Goal: Use online tool/utility: Utilize a website feature to perform a specific function

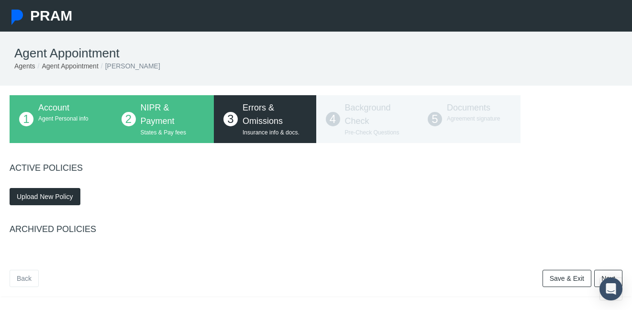
click at [51, 196] on span "Upload New Policy" at bounding box center [45, 197] width 56 height 8
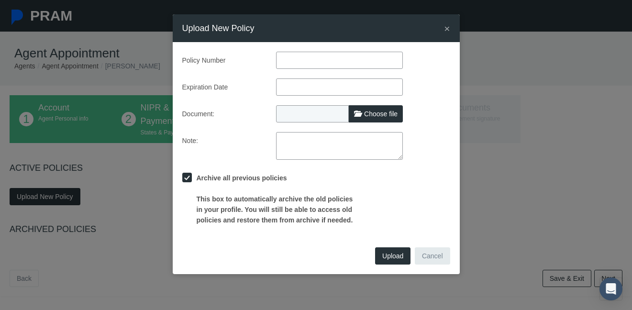
click at [446, 29] on span "×" at bounding box center [447, 28] width 6 height 11
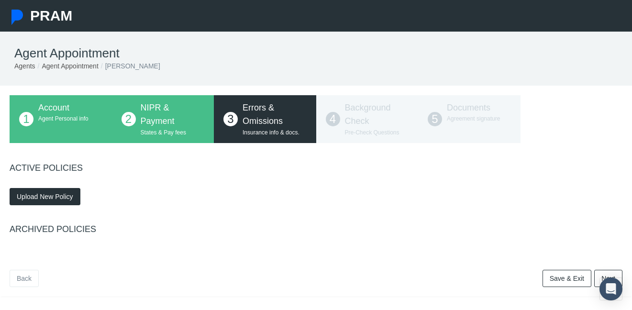
scroll to position [50, 0]
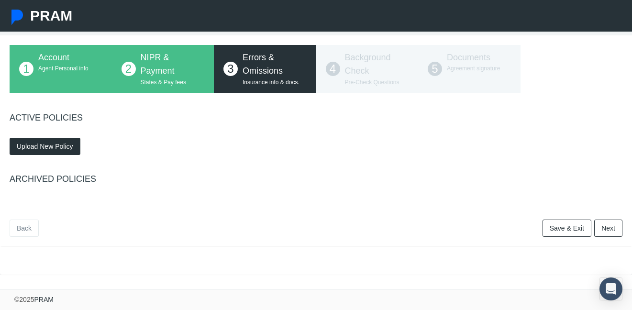
click at [40, 146] on span "Upload New Policy" at bounding box center [45, 147] width 56 height 8
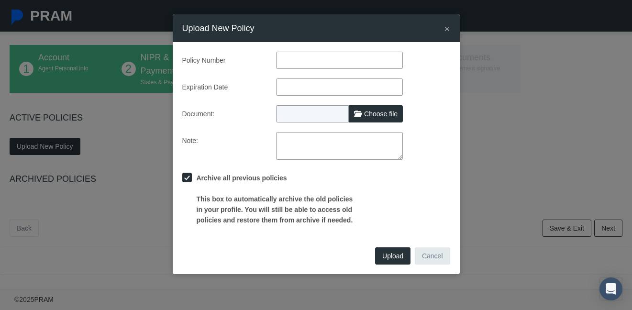
click at [430, 248] on button "Cancel" at bounding box center [432, 255] width 35 height 17
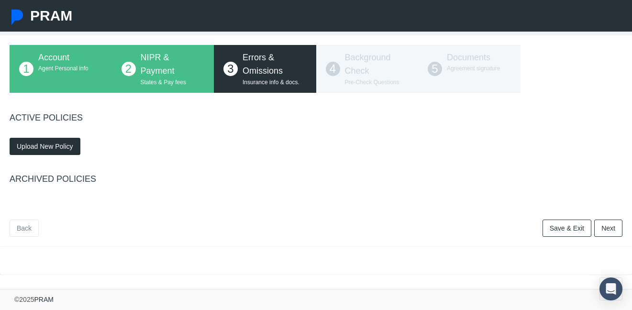
click at [601, 231] on link "Next" at bounding box center [608, 228] width 28 height 17
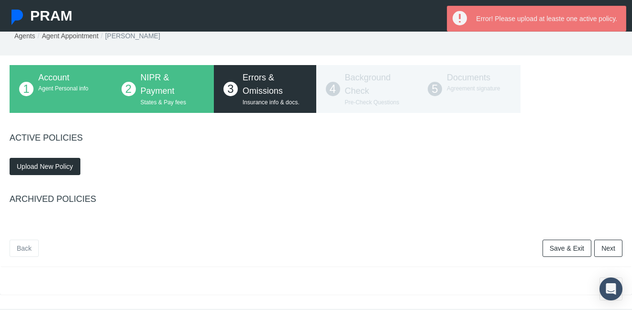
scroll to position [0, 0]
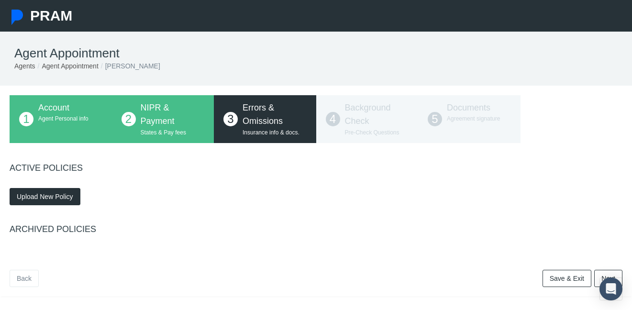
click at [38, 201] on button "Upload New Policy" at bounding box center [45, 196] width 71 height 17
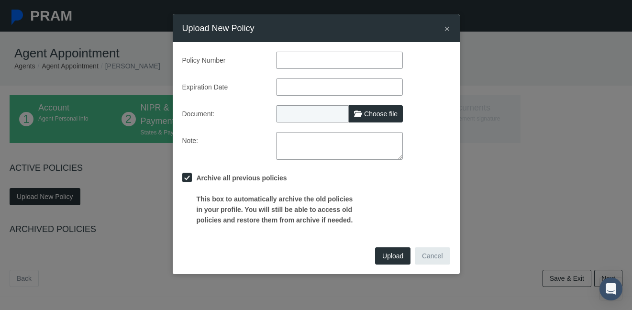
click at [286, 62] on input "text" at bounding box center [339, 60] width 127 height 17
type input "596427449"
click at [319, 86] on input "text" at bounding box center [339, 86] width 127 height 17
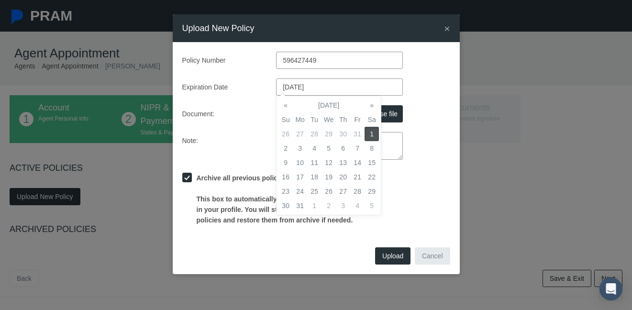
click at [344, 85] on input "08/01/2026" at bounding box center [339, 86] width 127 height 17
type input "08/01/2026"
click at [372, 134] on td "1" at bounding box center [372, 134] width 14 height 14
click at [391, 112] on span "Choose file" at bounding box center [380, 114] width 33 height 8
click at [391, 112] on input "Choose file" at bounding box center [339, 111] width 127 height 13
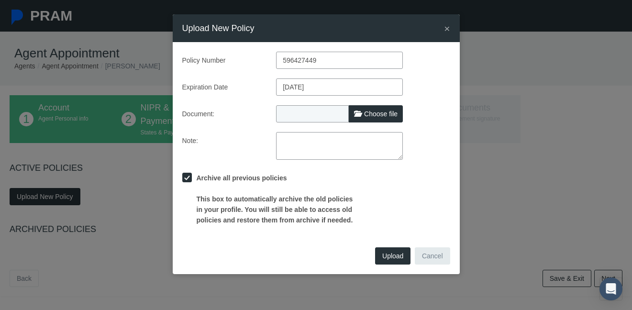
type input "C:\fakepath\E&O.jpeg"
type input "E&O.jpeg"
click at [391, 261] on button "Upload" at bounding box center [392, 255] width 35 height 17
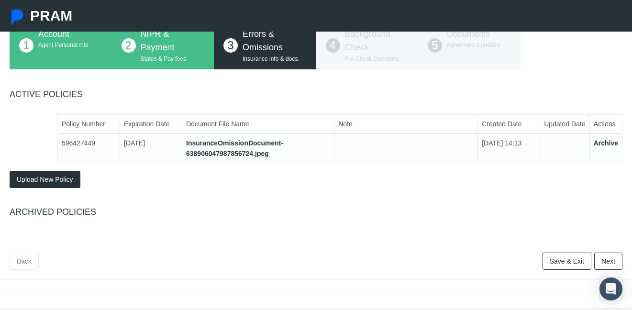
scroll to position [75, 0]
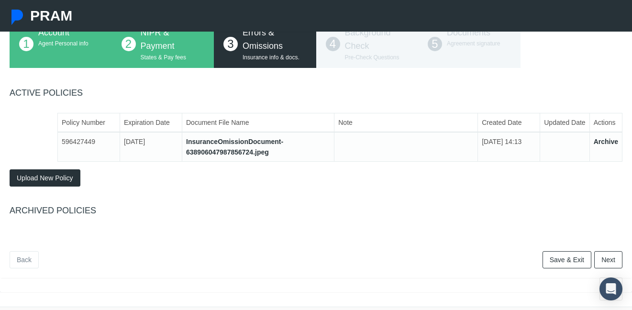
click at [614, 258] on link "Next" at bounding box center [608, 259] width 28 height 17
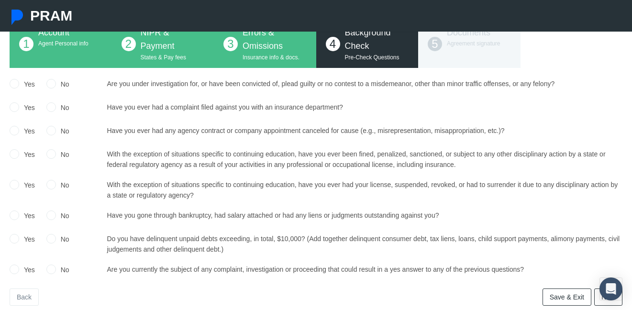
click at [52, 82] on input "No" at bounding box center [51, 83] width 10 height 10
radio input "true"
click at [52, 104] on input "No" at bounding box center [51, 107] width 10 height 10
radio input "true"
click at [50, 134] on input "No" at bounding box center [51, 130] width 10 height 10
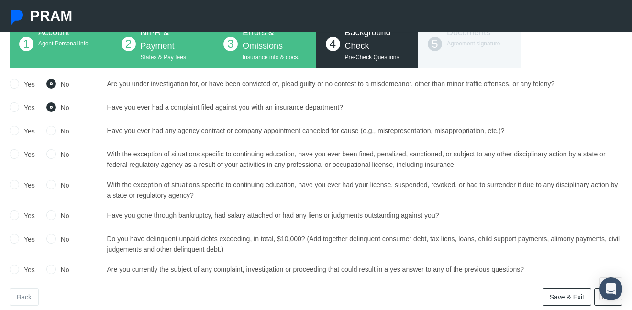
radio input "true"
click at [51, 154] on input "No" at bounding box center [51, 154] width 10 height 10
radio input "true"
click at [50, 187] on input "No" at bounding box center [51, 184] width 10 height 10
radio input "true"
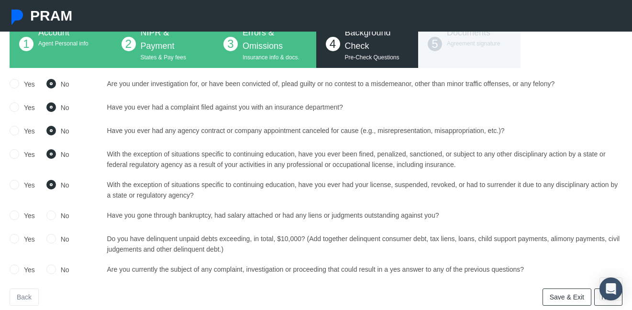
click at [50, 218] on input "No" at bounding box center [51, 215] width 10 height 10
radio input "true"
click at [49, 244] on div "No" at bounding box center [57, 240] width 23 height 14
click at [50, 242] on input "No" at bounding box center [51, 238] width 10 height 10
radio input "true"
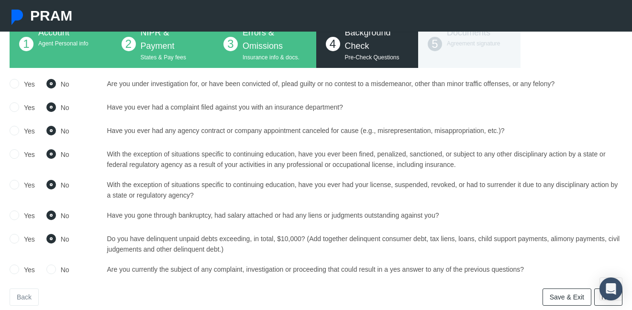
click at [50, 266] on input "No" at bounding box center [51, 269] width 10 height 10
radio input "true"
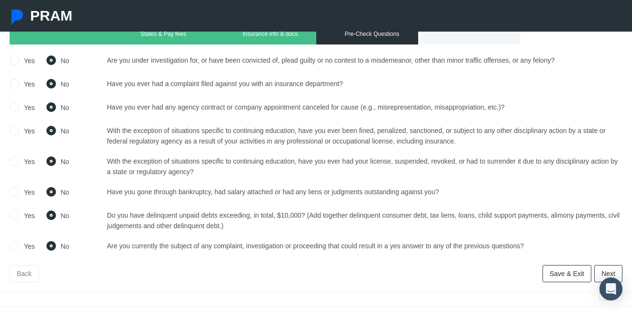
scroll to position [130, 0]
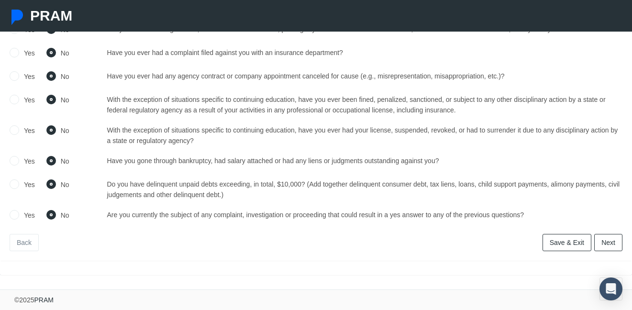
click at [613, 241] on link "Next" at bounding box center [608, 242] width 28 height 17
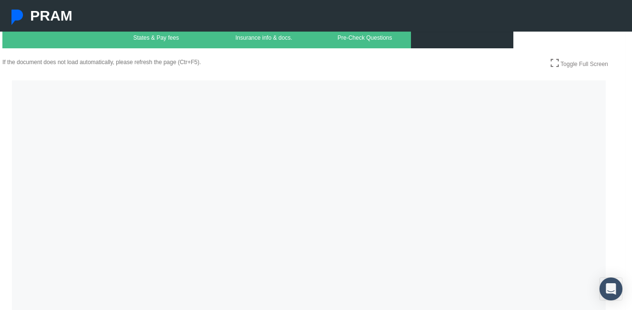
scroll to position [0, 7]
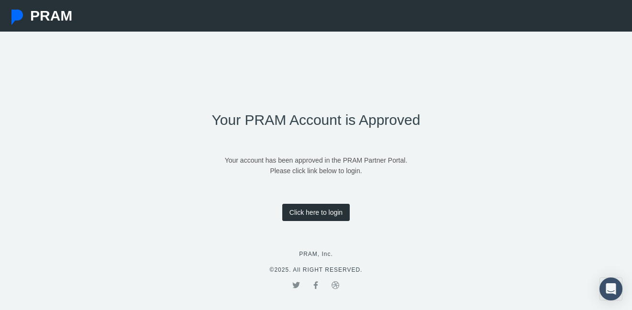
click at [320, 212] on link "Click here to login" at bounding box center [315, 212] width 67 height 17
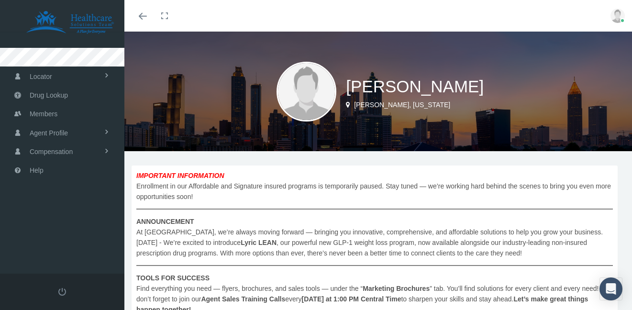
click at [618, 17] on img at bounding box center [617, 16] width 14 height 14
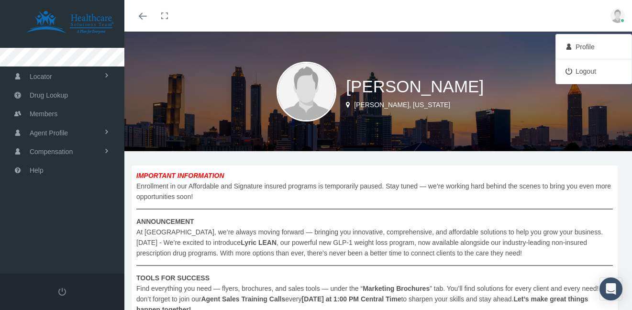
click at [584, 45] on link "Profile" at bounding box center [593, 47] width 71 height 18
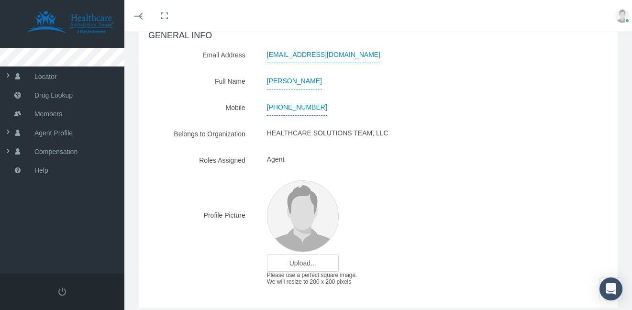
scroll to position [100, 0]
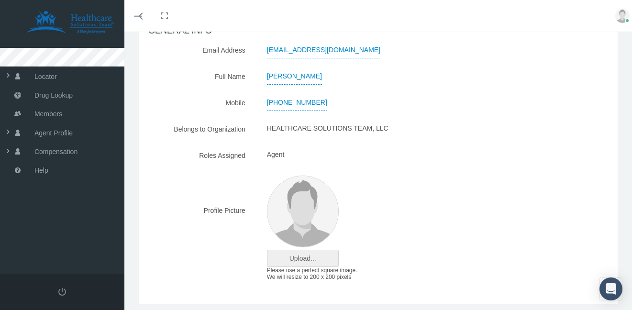
click at [318, 255] on input "file" at bounding box center [302, 258] width 71 height 16
type input "C:\fakepath\real estate.jpg"
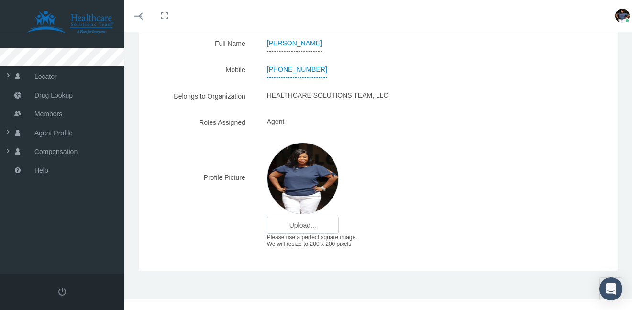
scroll to position [0, 0]
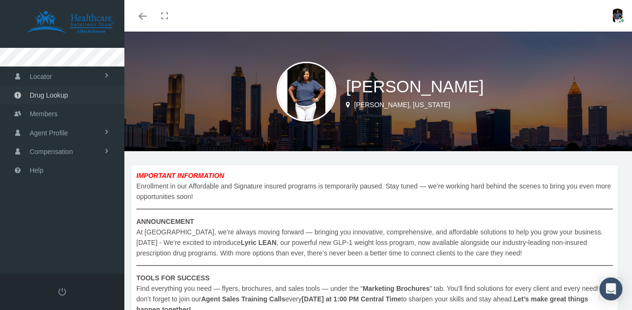
click at [50, 98] on span "Drug Lookup" at bounding box center [49, 95] width 38 height 18
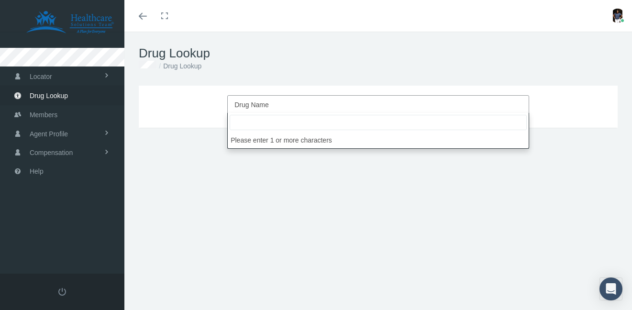
click at [282, 104] on span "Drug Name" at bounding box center [375, 105] width 282 height 12
click at [277, 123] on input "search" at bounding box center [378, 122] width 297 height 15
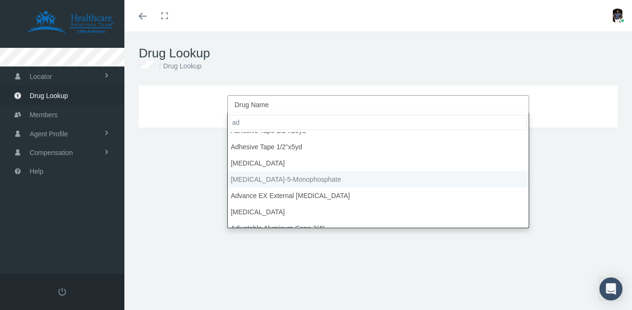
scroll to position [156, 0]
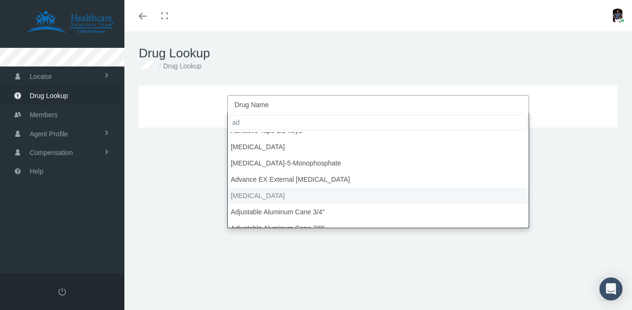
type input "ad"
select select "Adderall"
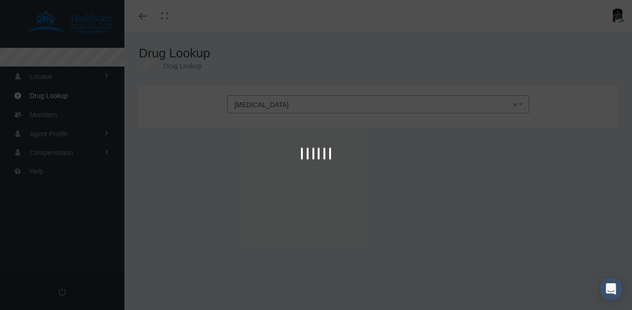
type input "30"
select select "Tablet"
select select "10 MG"
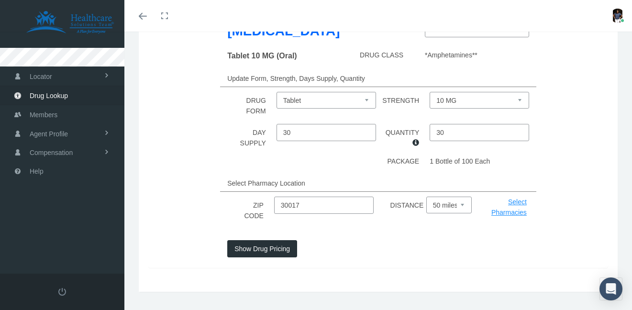
scroll to position [116, 0]
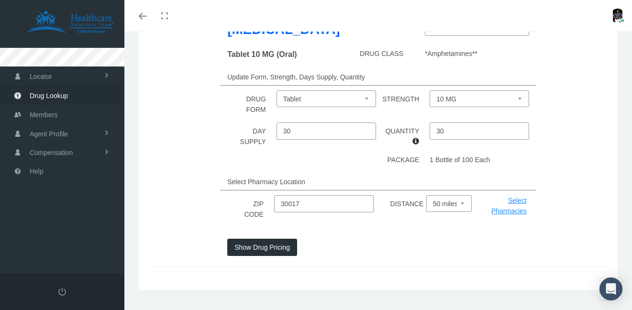
click at [264, 248] on button "Show Drug Pricing" at bounding box center [262, 247] width 70 height 17
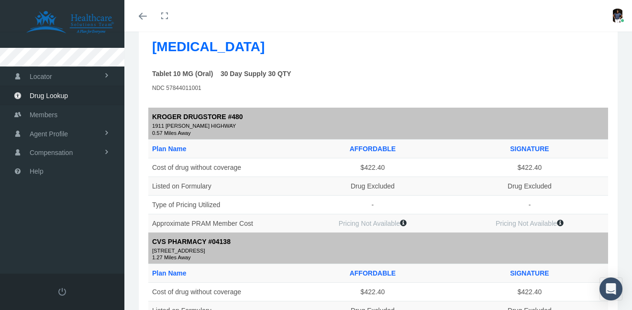
scroll to position [0, 0]
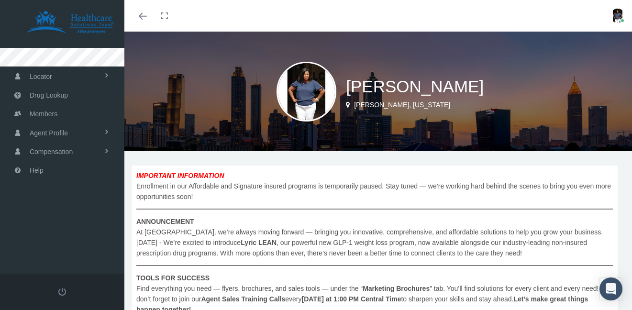
click at [611, 14] on img at bounding box center [617, 16] width 14 height 14
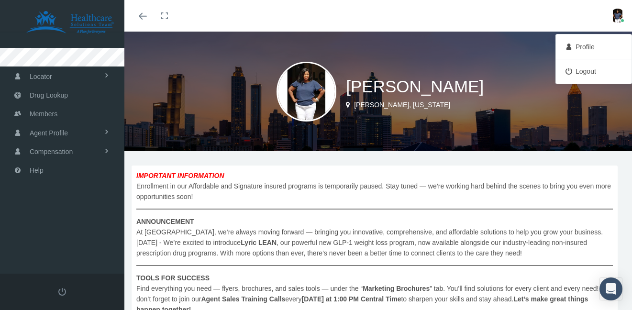
click at [585, 67] on link "Logout" at bounding box center [593, 71] width 71 height 18
